Goal: Check status: Check status

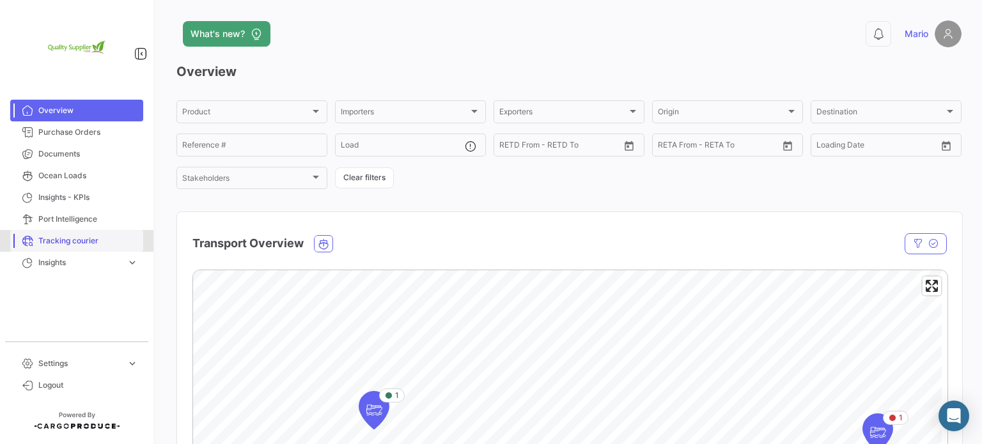
click at [71, 243] on span "Tracking courier" at bounding box center [88, 241] width 100 height 12
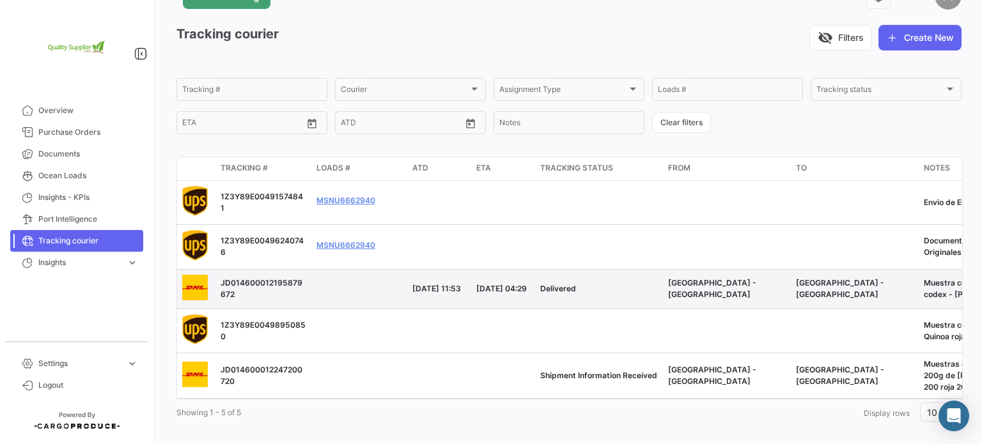
scroll to position [59, 0]
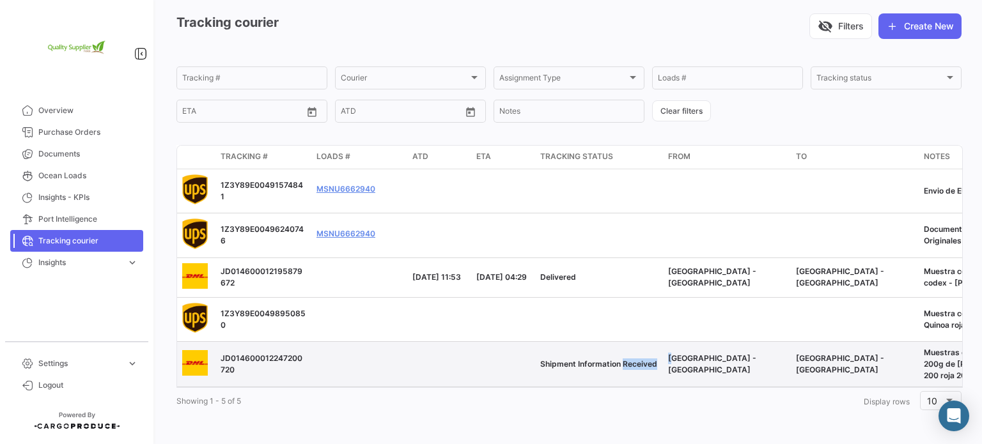
drag, startPoint x: 624, startPoint y: 376, endPoint x: 672, endPoint y: 376, distance: 48.6
click at [672, 376] on div "JD014600012247200720 Shipment Information Received [GEOGRAPHIC_DATA] - [GEOGRAP…" at bounding box center [611, 364] width 869 height 45
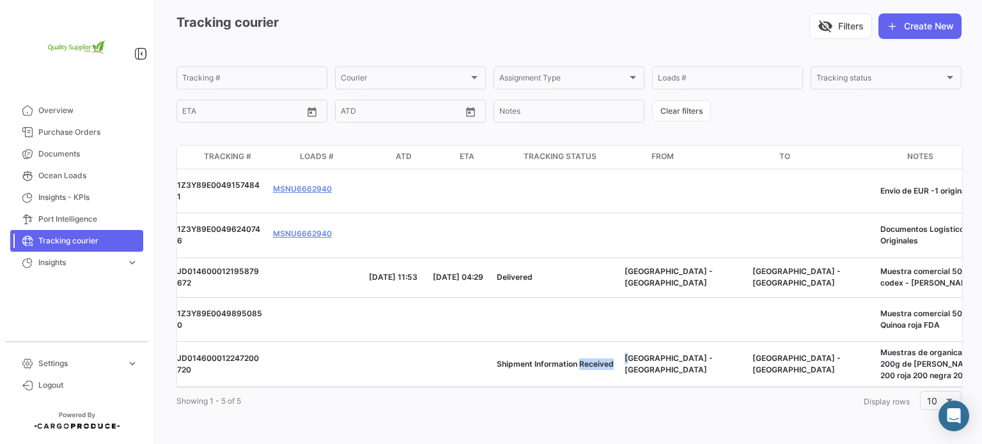
scroll to position [0, 0]
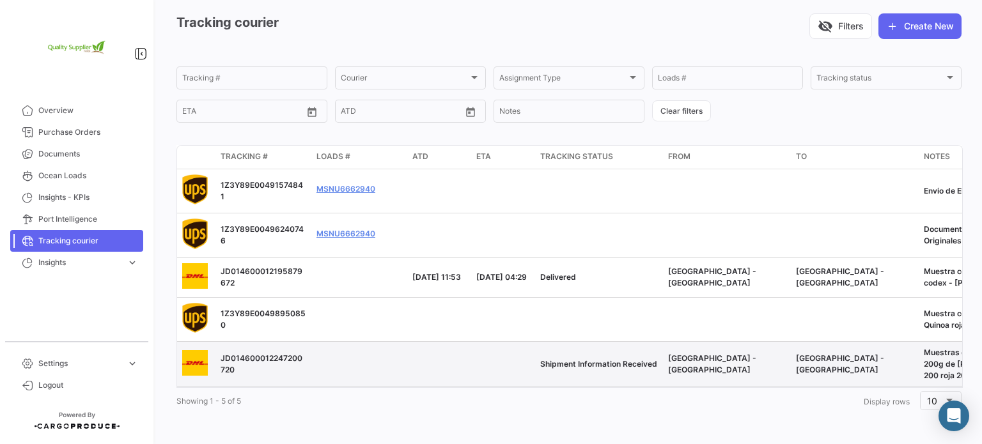
click at [679, 378] on datatable-body-row "JD014600012247200720 Shipment Information Received [GEOGRAPHIC_DATA] - [GEOGRAP…" at bounding box center [611, 364] width 869 height 45
click at [234, 353] on span "JD014600012247200720" at bounding box center [261, 363] width 82 height 21
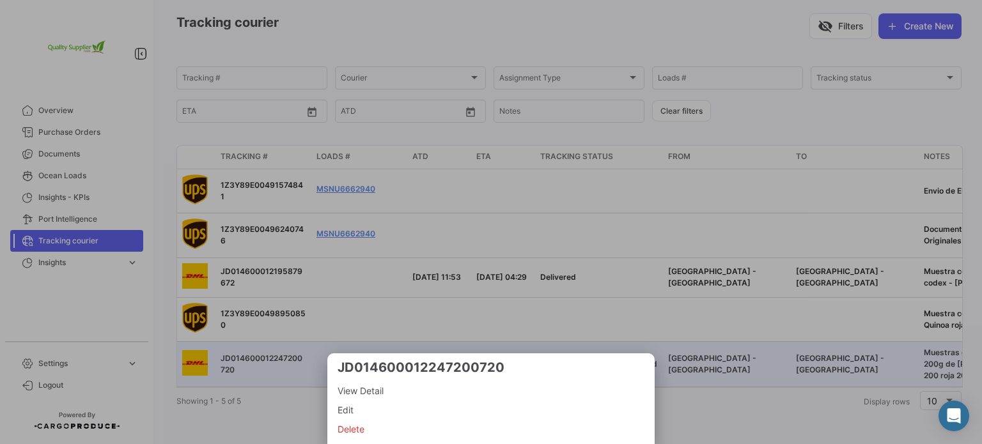
click at [362, 385] on span "View Detail" at bounding box center [490, 390] width 307 height 15
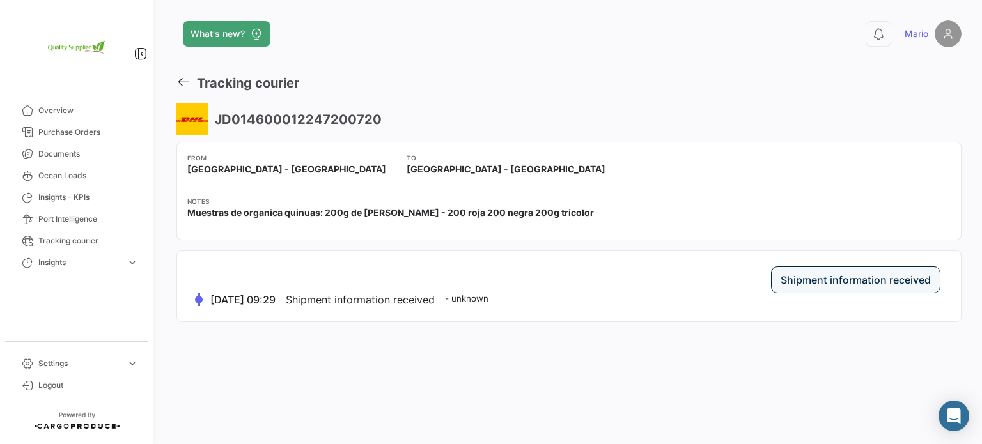
click at [368, 300] on span "Shipment information received" at bounding box center [360, 299] width 149 height 13
click at [488, 295] on small "- unknown" at bounding box center [466, 298] width 43 height 10
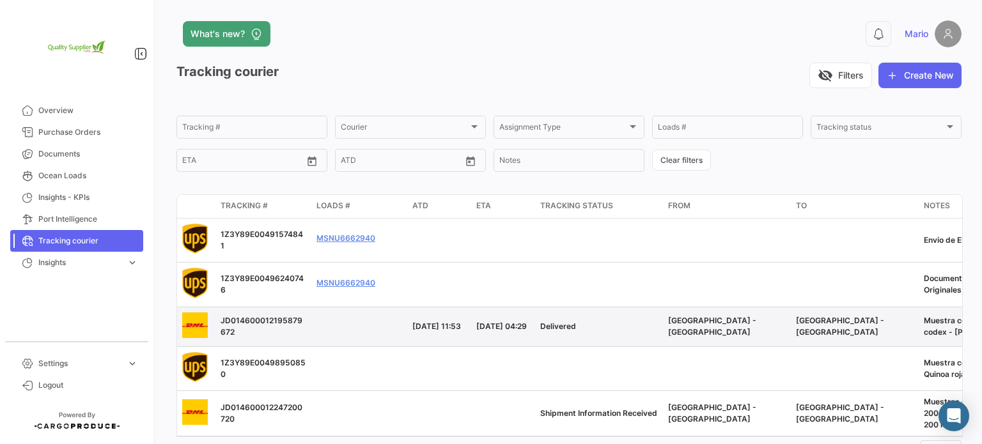
scroll to position [59, 0]
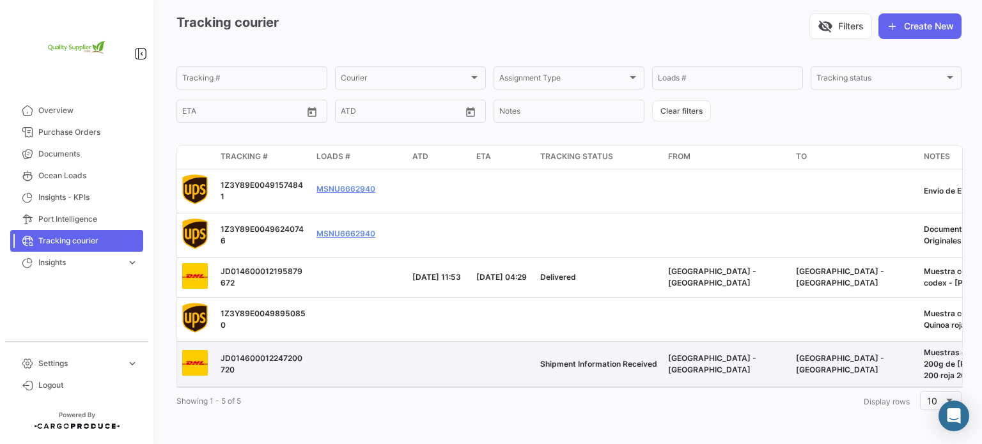
click at [843, 353] on span "[GEOGRAPHIC_DATA] - [GEOGRAPHIC_DATA]" at bounding box center [840, 363] width 88 height 21
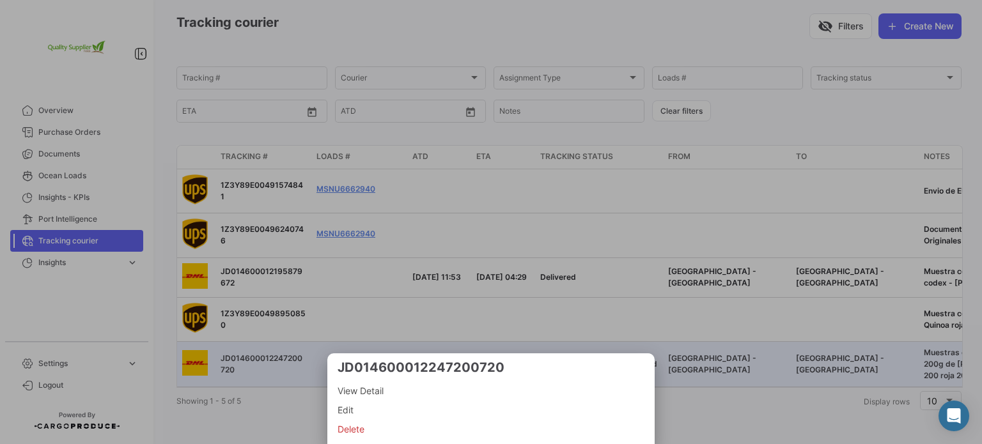
click at [252, 347] on div at bounding box center [491, 222] width 982 height 444
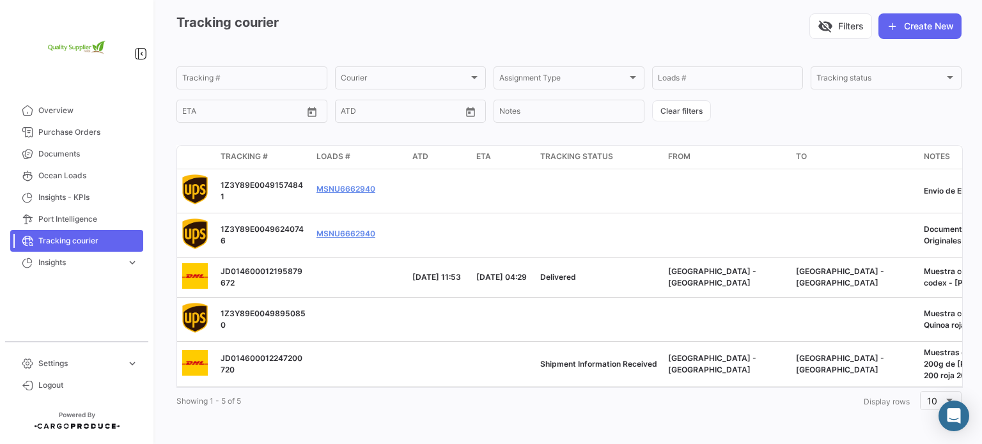
drag, startPoint x: 835, startPoint y: 376, endPoint x: 892, endPoint y: 384, distance: 58.1
click at [892, 384] on datatable-body "1Z3Y89E00491574841 MSNU6662940 Envio de EUR -1 original 1Z3Y89E00496240746 MSNU…" at bounding box center [569, 278] width 786 height 219
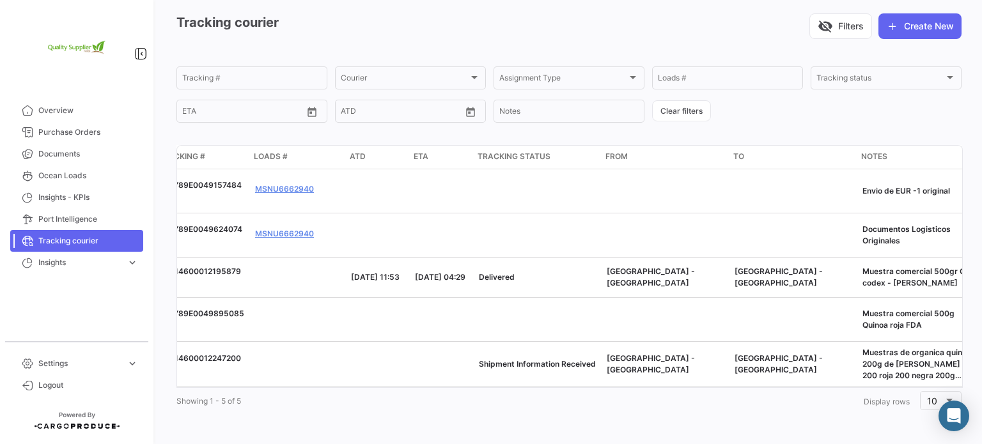
scroll to position [0, 90]
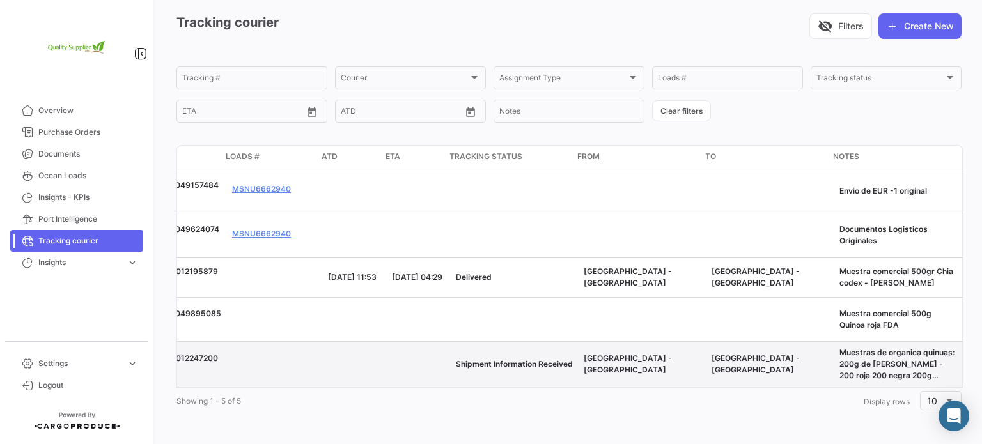
click at [923, 362] on div "Muestras de organica quinuas: 200g de [PERSON_NAME] - 200 roja 200 negra 200g t…" at bounding box center [898, 364] width 118 height 35
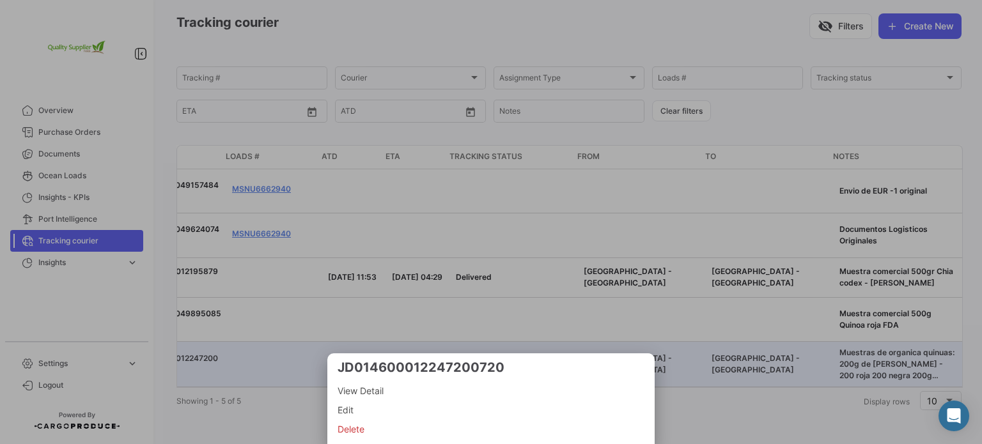
click at [394, 392] on span "View Detail" at bounding box center [490, 390] width 307 height 15
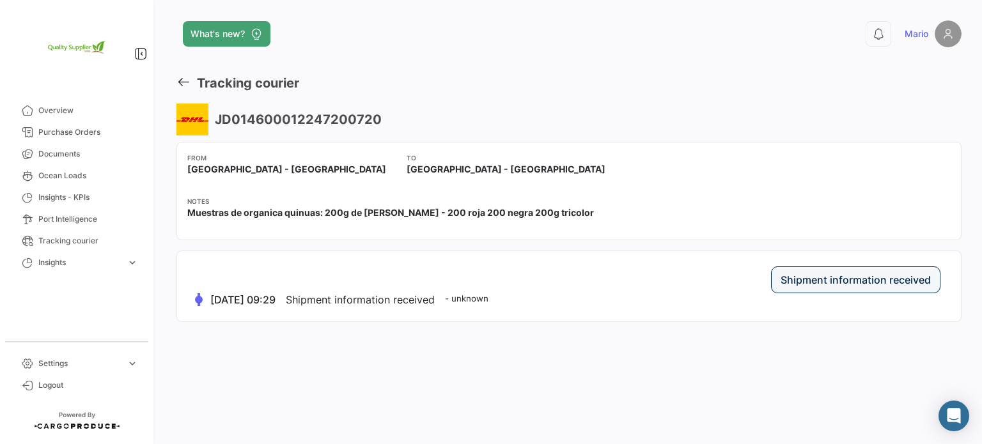
click at [861, 284] on label "Shipment information received" at bounding box center [855, 279] width 150 height 13
